Goal: Find contact information: Find contact information

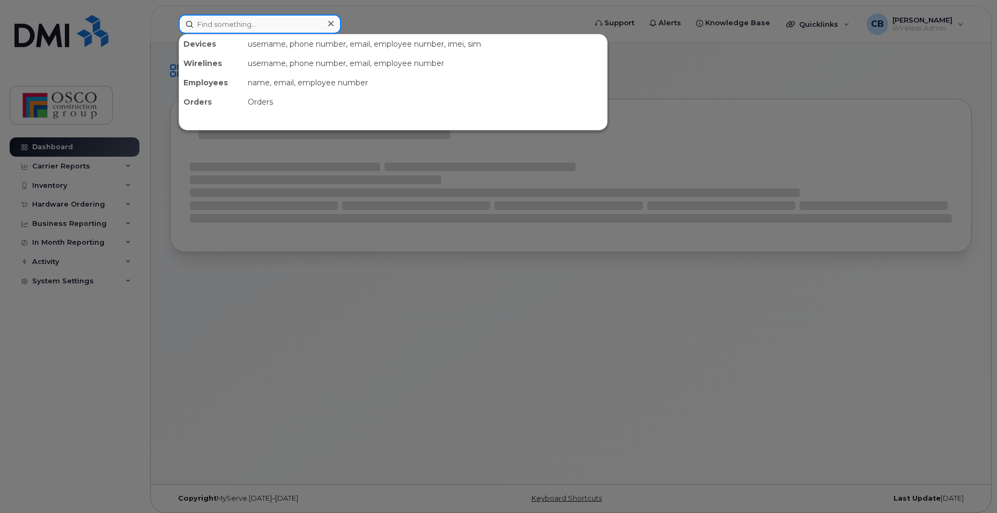
click at [248, 29] on input at bounding box center [260, 23] width 163 height 19
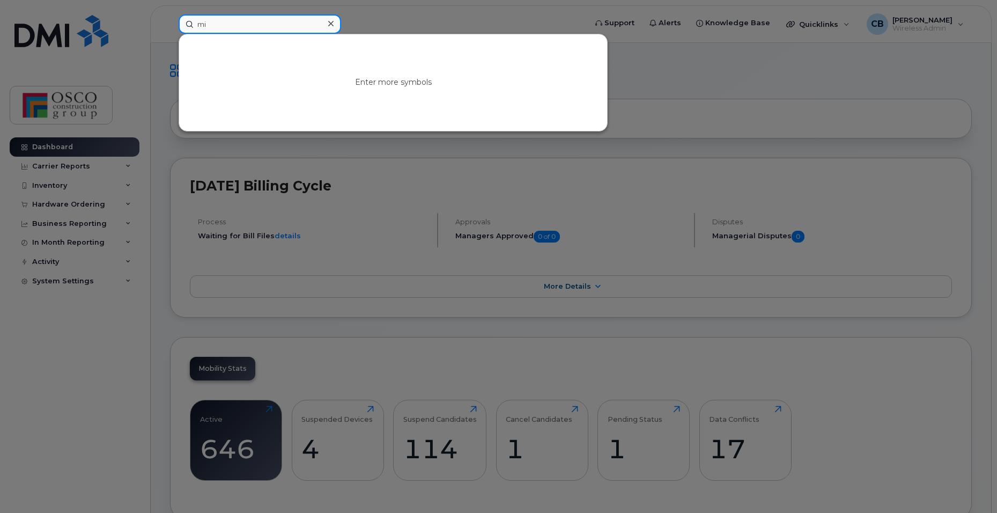
type input "m"
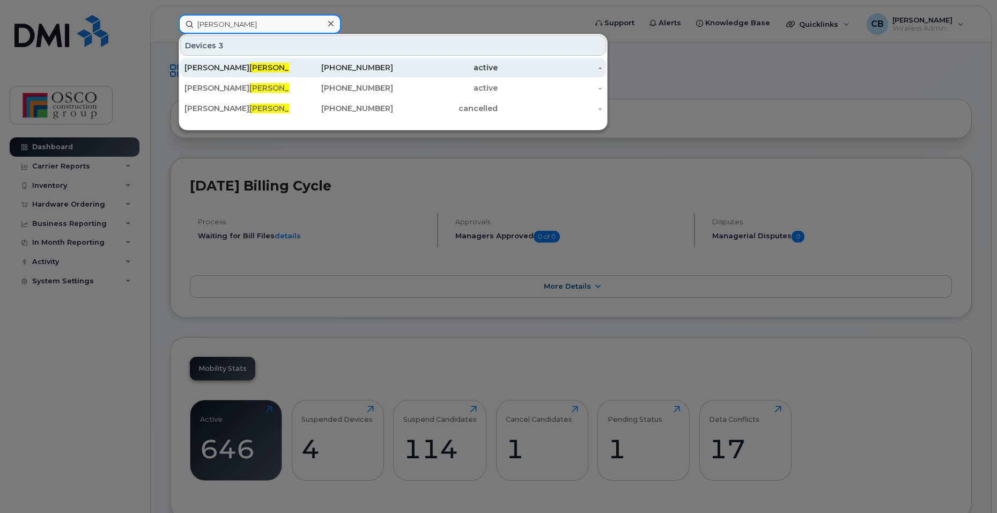
type input "janssen"
click at [343, 70] on div "519-320-4857" at bounding box center [341, 67] width 105 height 11
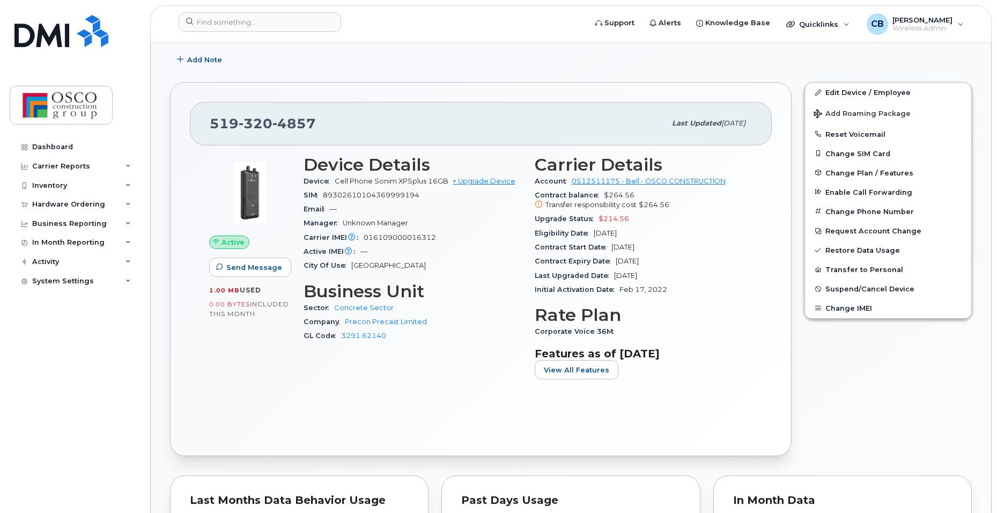
scroll to position [215, 0]
